Goal: Find specific page/section: Find specific page/section

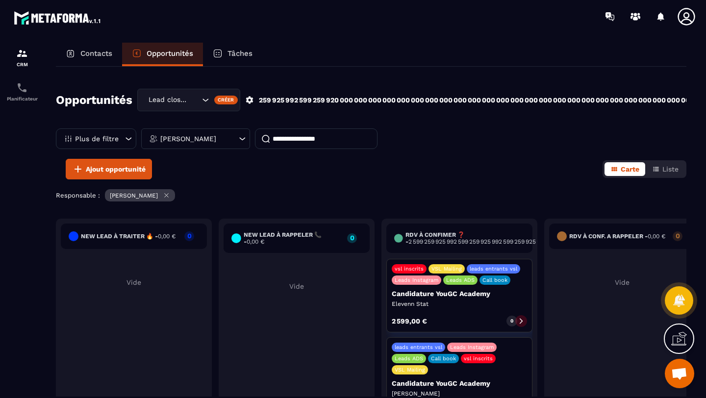
scroll to position [337, 0]
click at [81, 51] on p "Contacts" at bounding box center [96, 53] width 32 height 9
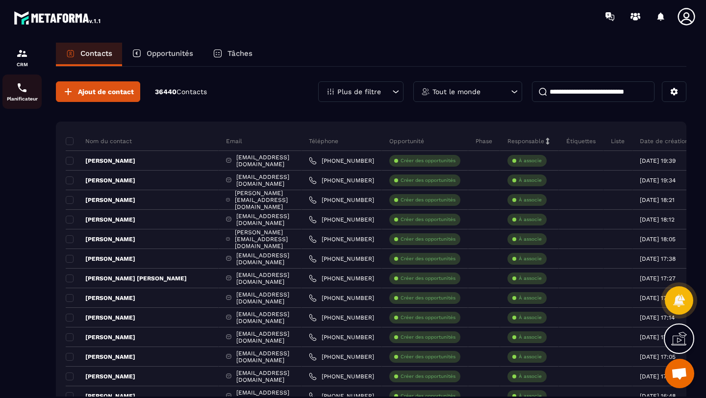
click at [29, 92] on div "Planificateur" at bounding box center [21, 92] width 39 height 20
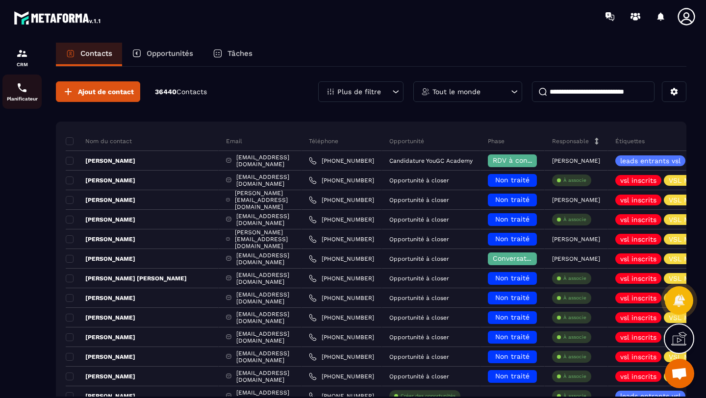
click at [13, 92] on div "Planificateur" at bounding box center [21, 92] width 39 height 20
click at [24, 89] on img at bounding box center [22, 88] width 12 height 12
